Goal: Book appointment/travel/reservation

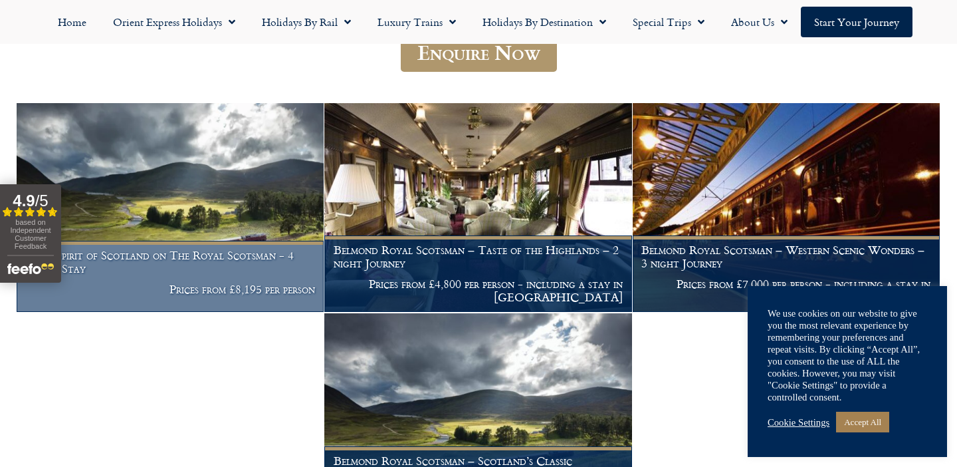
scroll to position [217, 0]
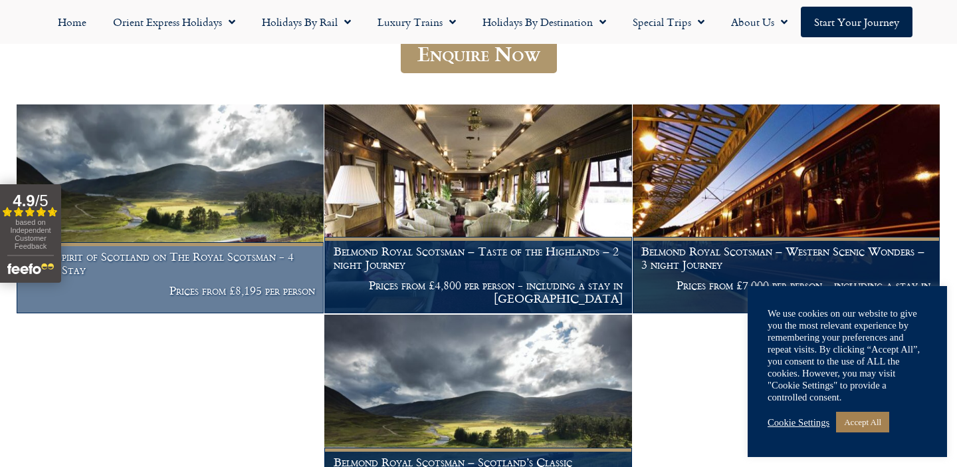
click at [195, 192] on img at bounding box center [170, 208] width 307 height 209
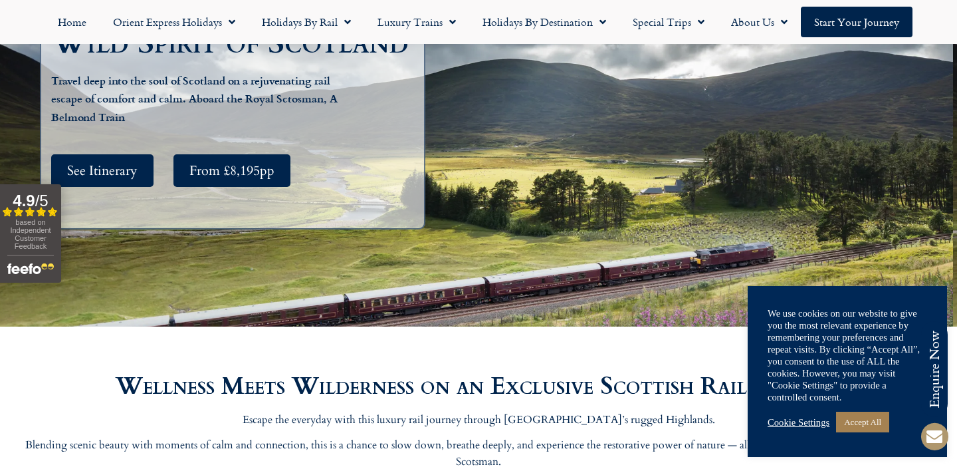
scroll to position [256, 0]
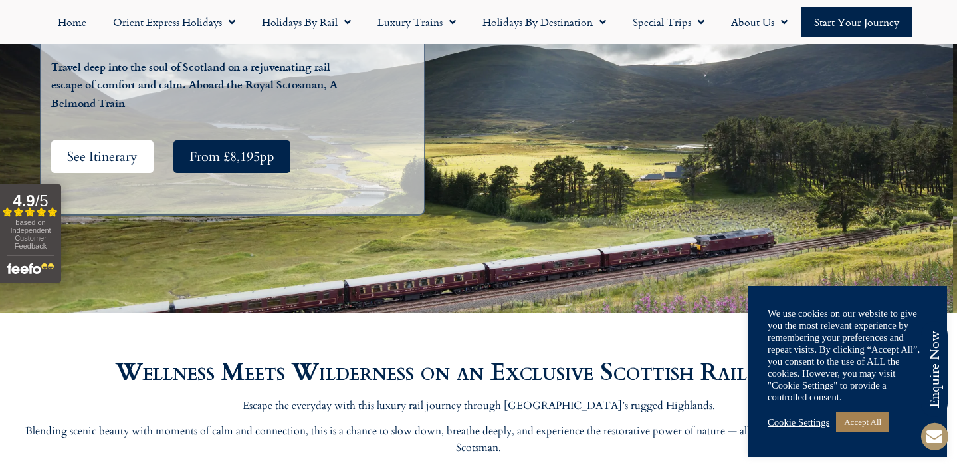
click at [105, 151] on span "See Itinerary" at bounding box center [102, 156] width 70 height 17
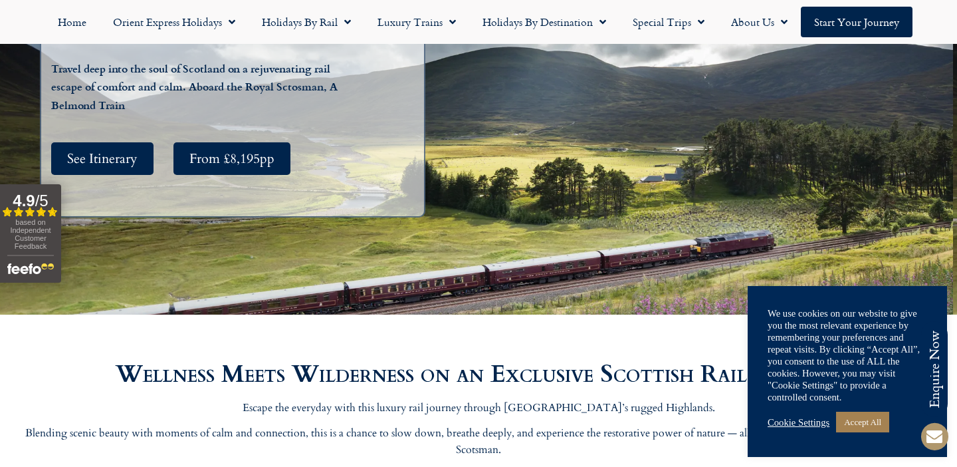
scroll to position [256, 0]
